Goal: Task Accomplishment & Management: Manage account settings

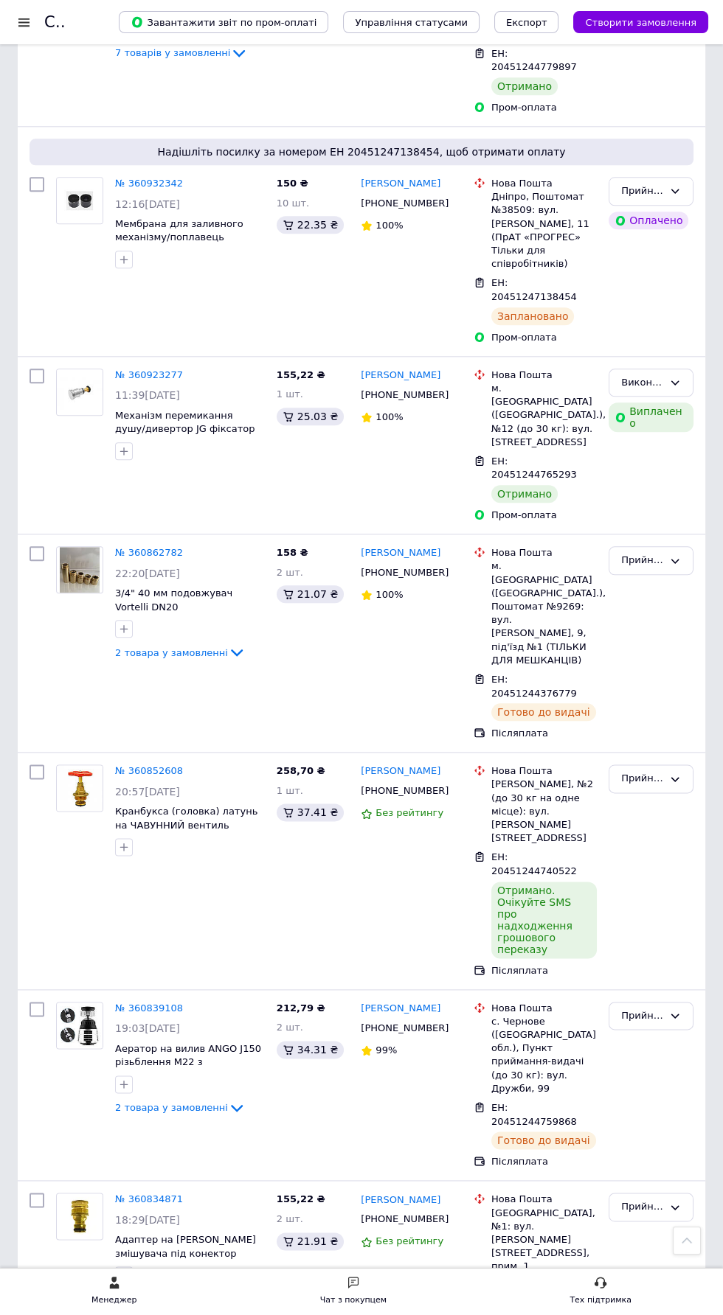
scroll to position [2276, 0]
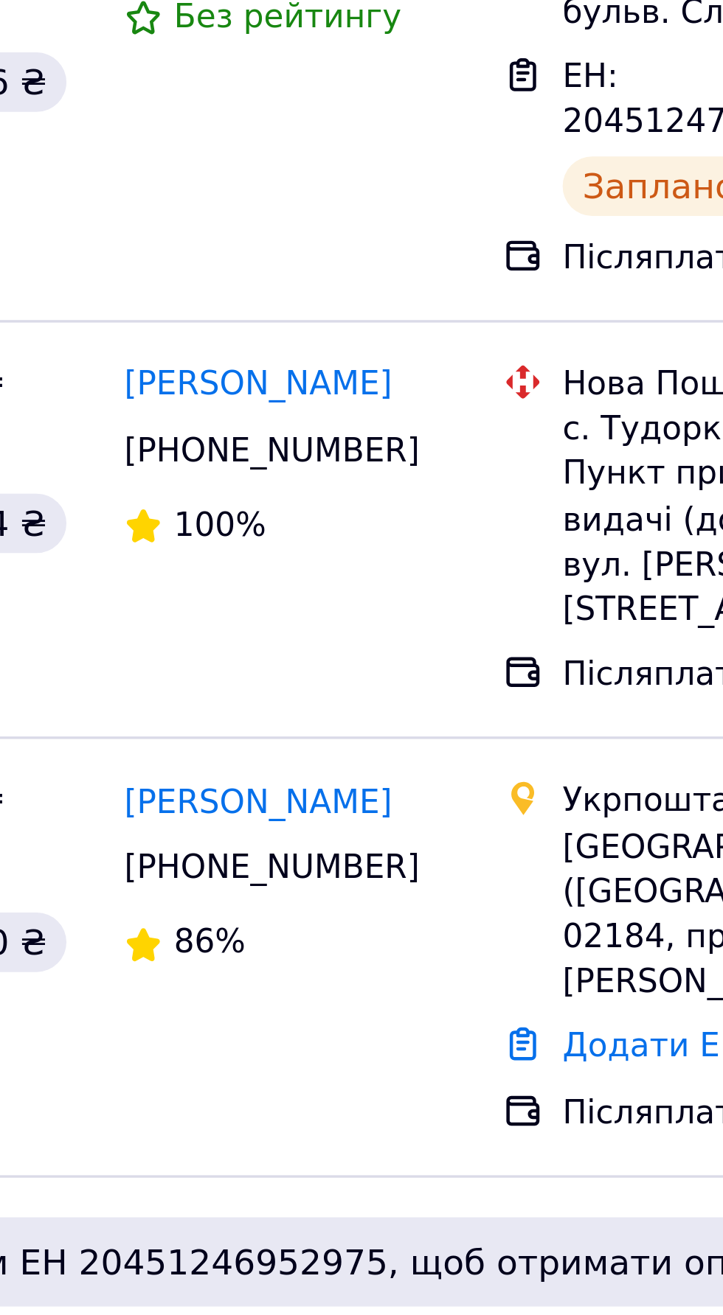
scroll to position [679, 0]
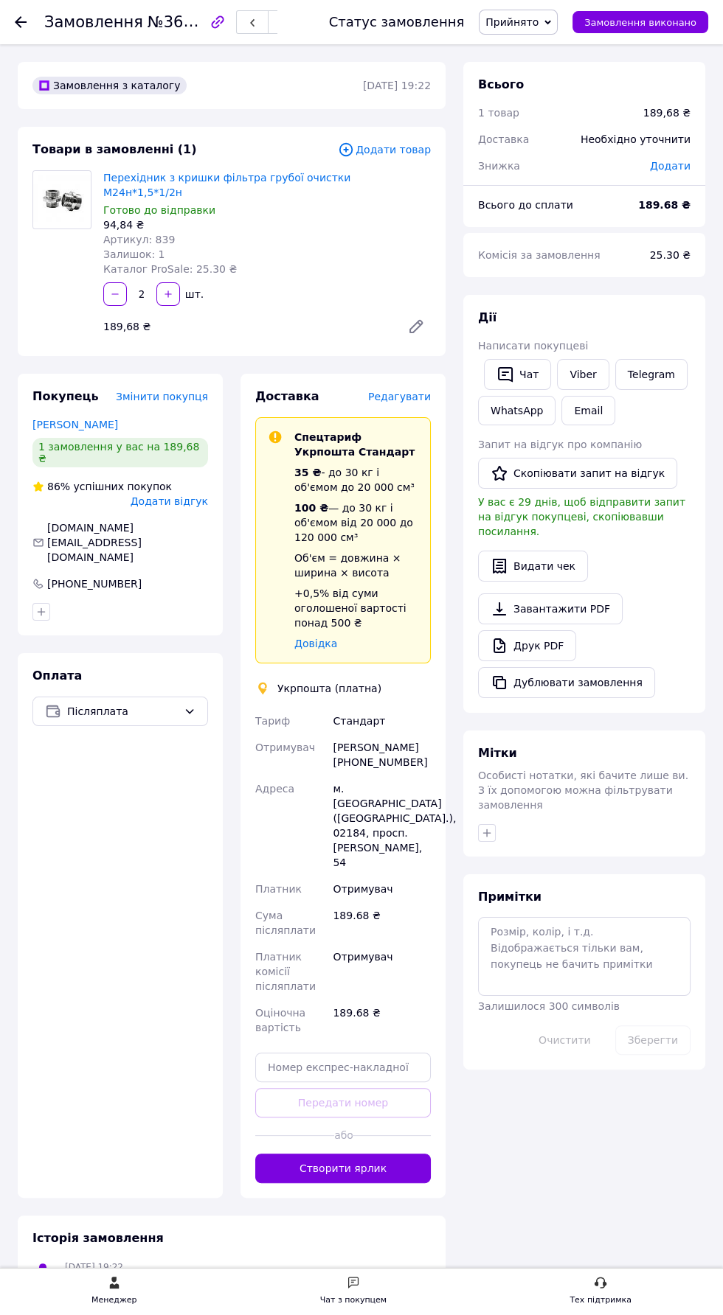
click at [21, 21] on use at bounding box center [21, 22] width 12 height 12
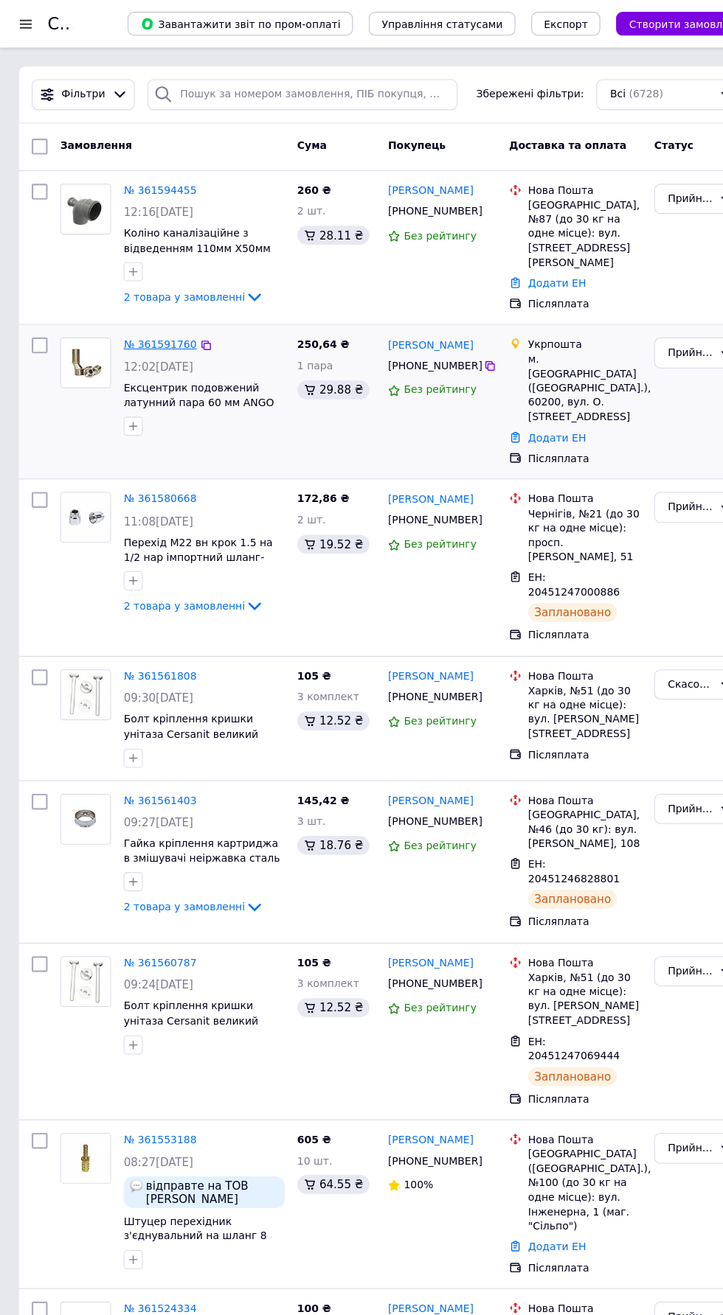
click at [152, 316] on link "№ 361591760" at bounding box center [149, 320] width 68 height 11
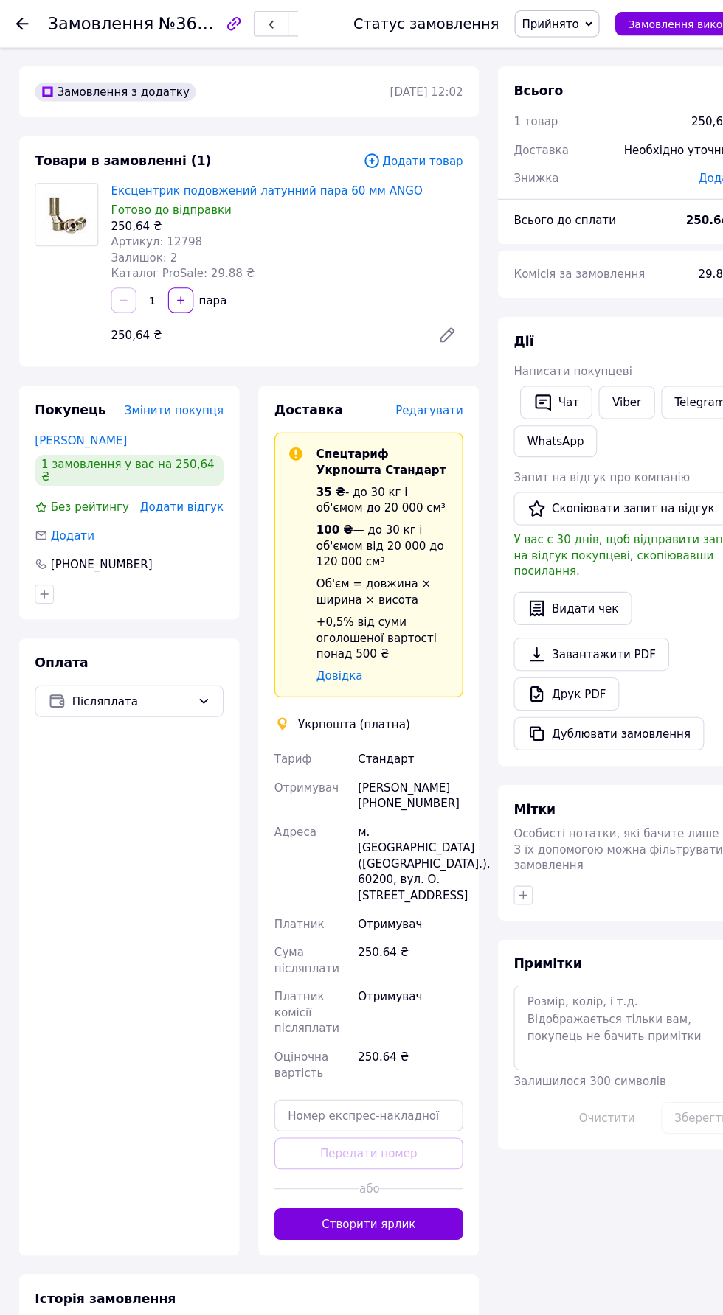
click at [21, 21] on use at bounding box center [21, 22] width 12 height 12
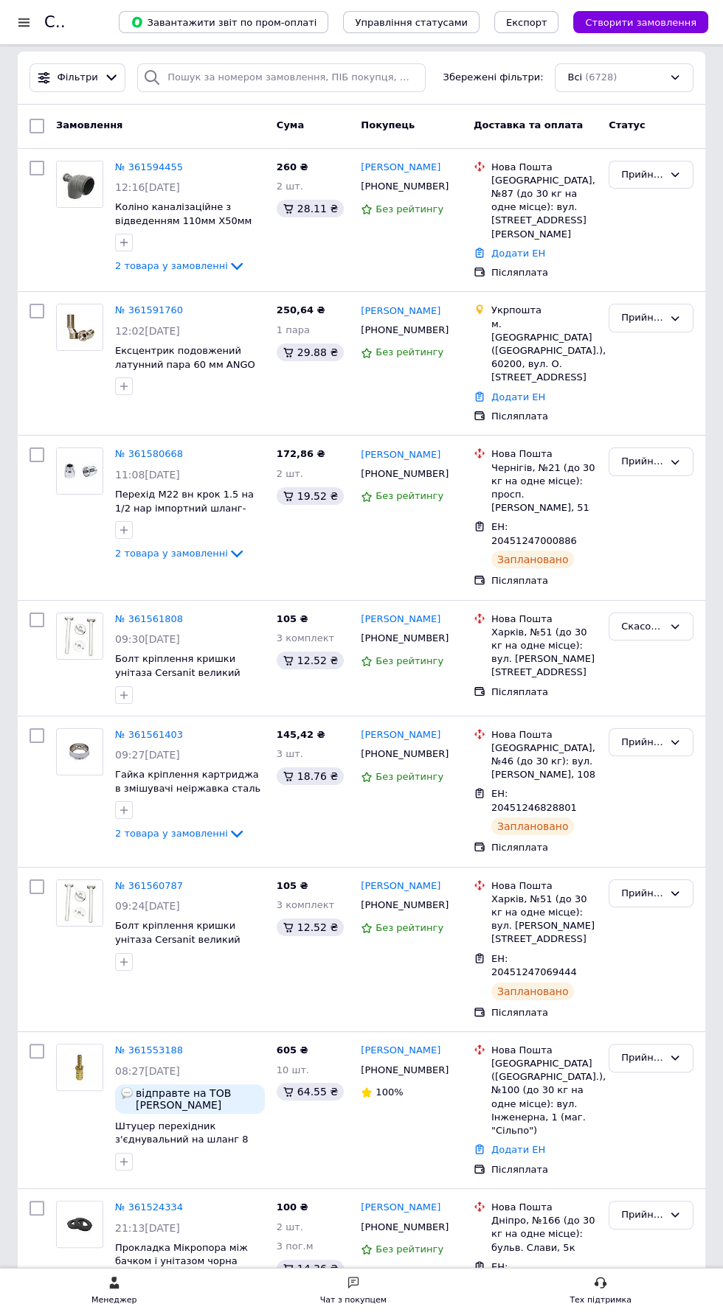
scroll to position [7, 0]
